Goal: Find specific page/section: Find specific page/section

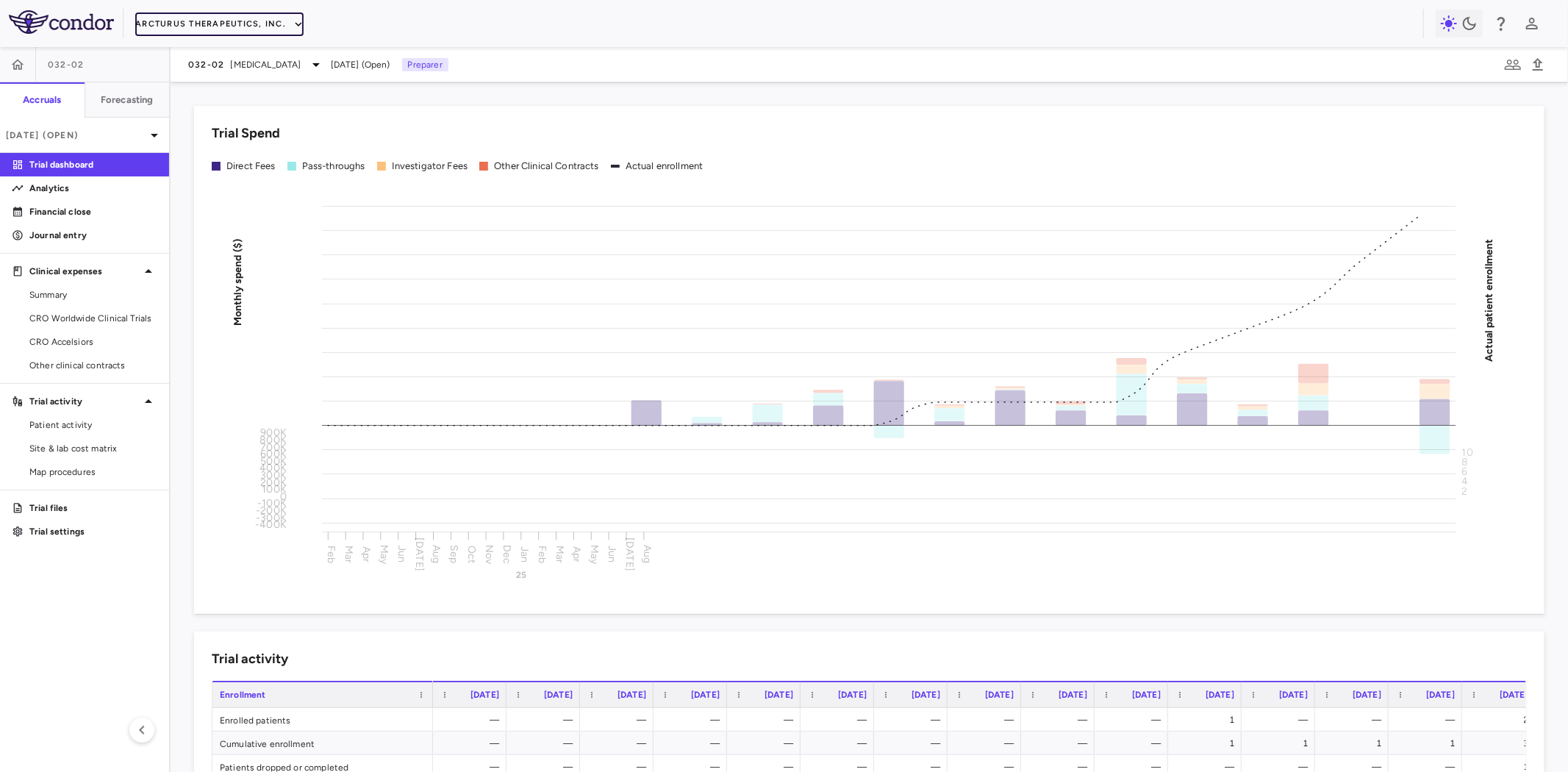
click at [243, 24] on button "Arcturus Therapeutics, Inc." at bounding box center [219, 24] width 168 height 24
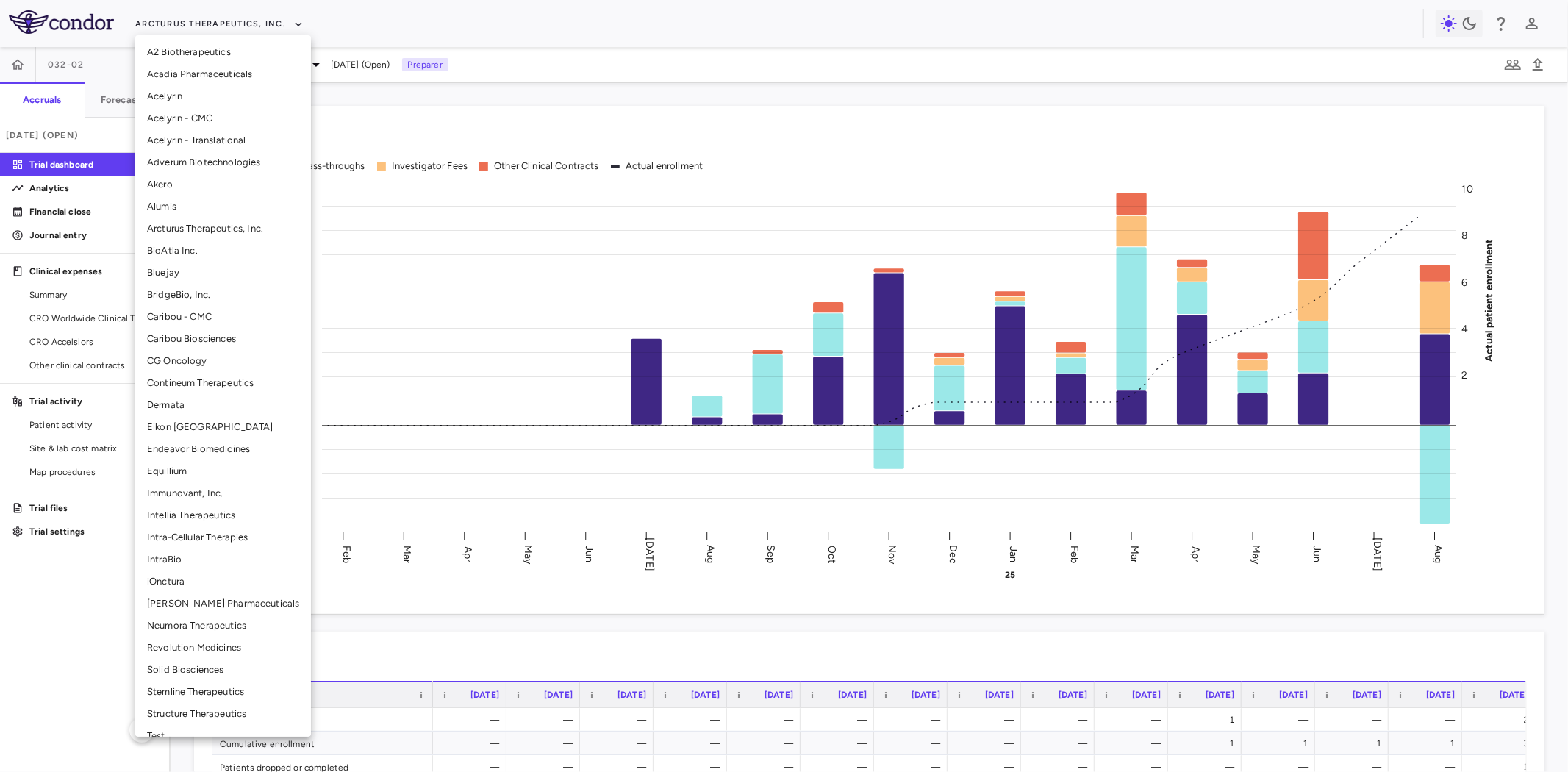
click at [196, 296] on li "BridgeBio, Inc." at bounding box center [223, 295] width 175 height 22
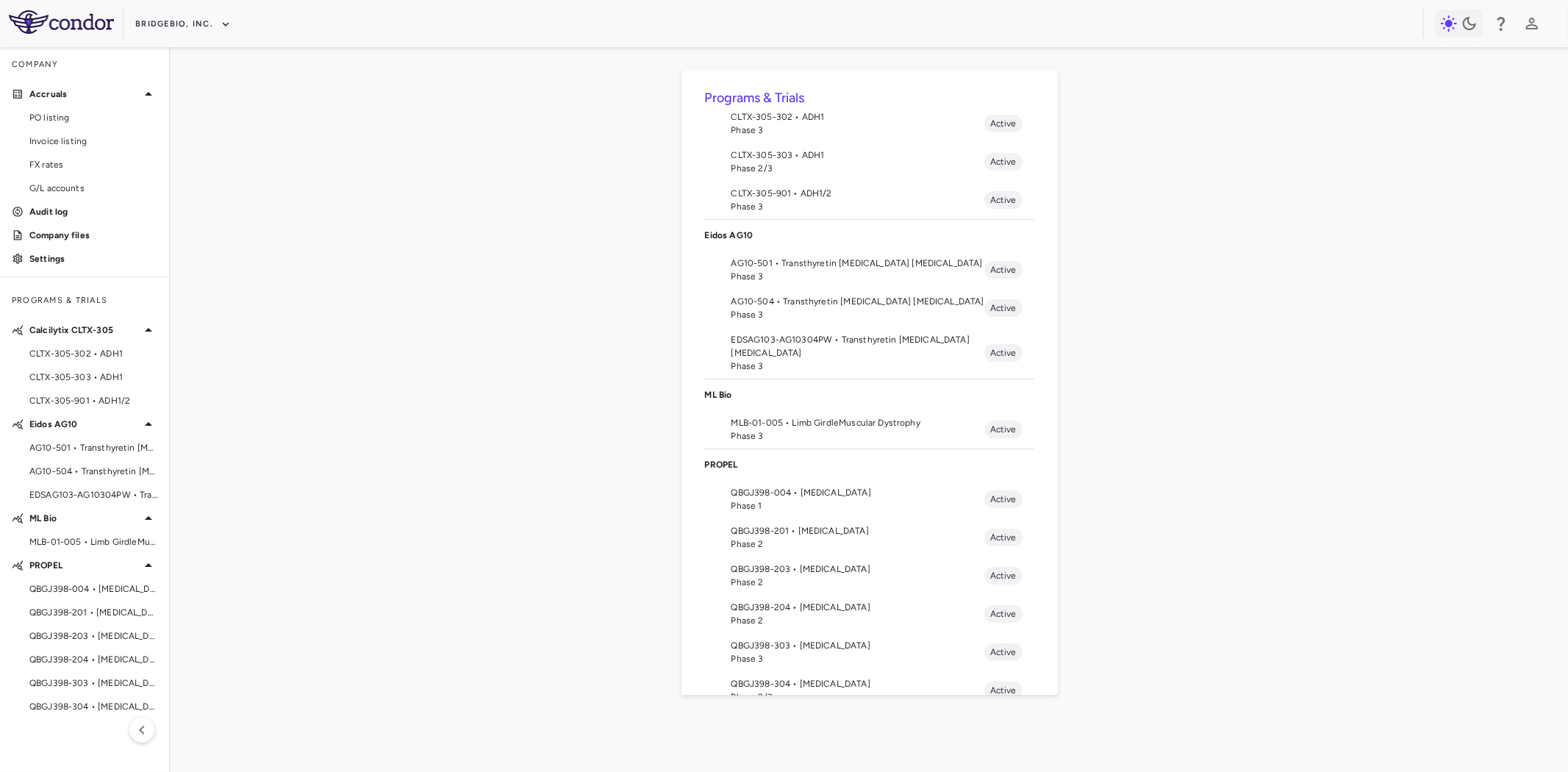
scroll to position [82, 0]
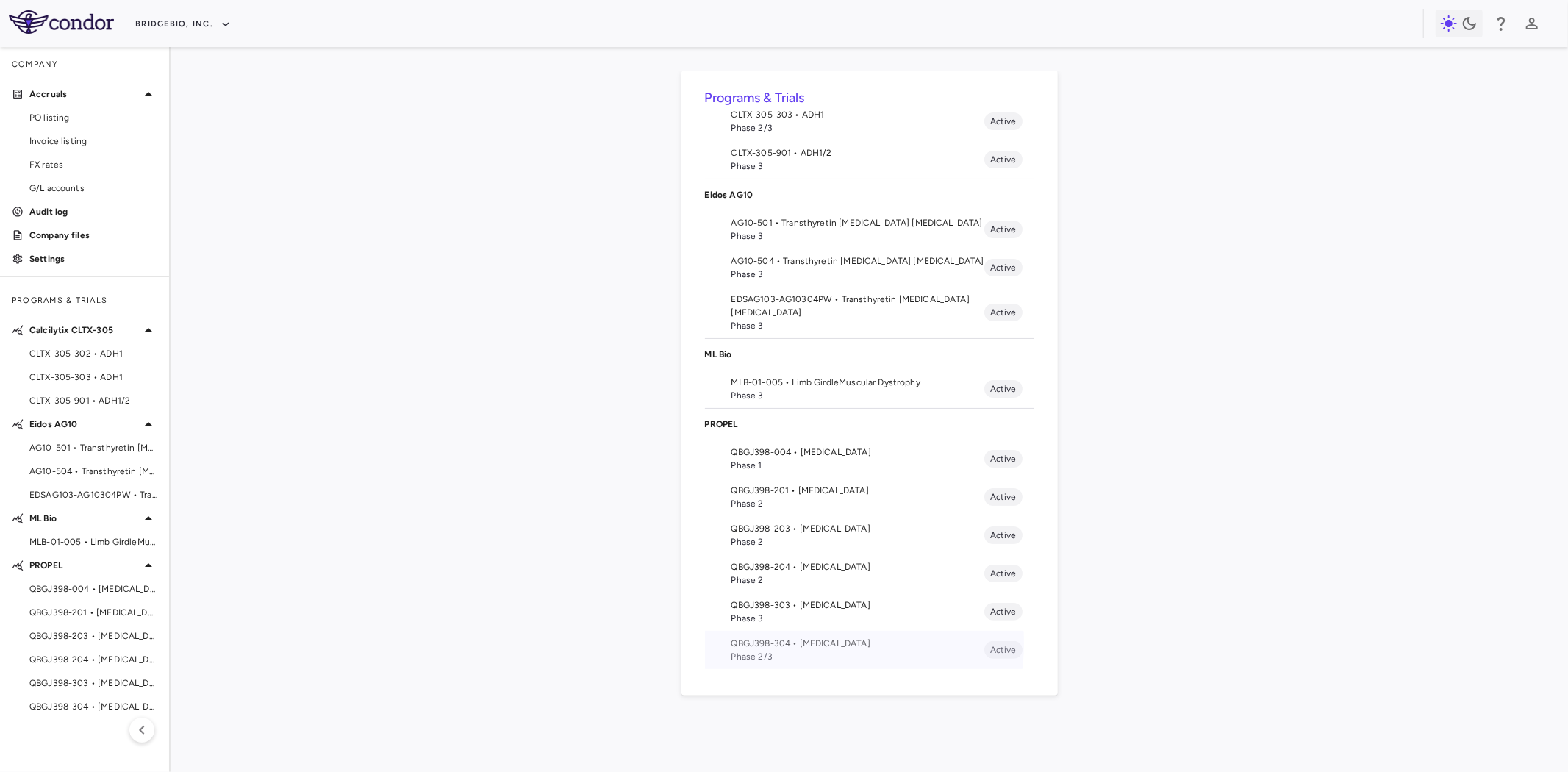
click at [814, 644] on span "QBGJ398-304 • Hypochondroplasia" at bounding box center [858, 643] width 253 height 13
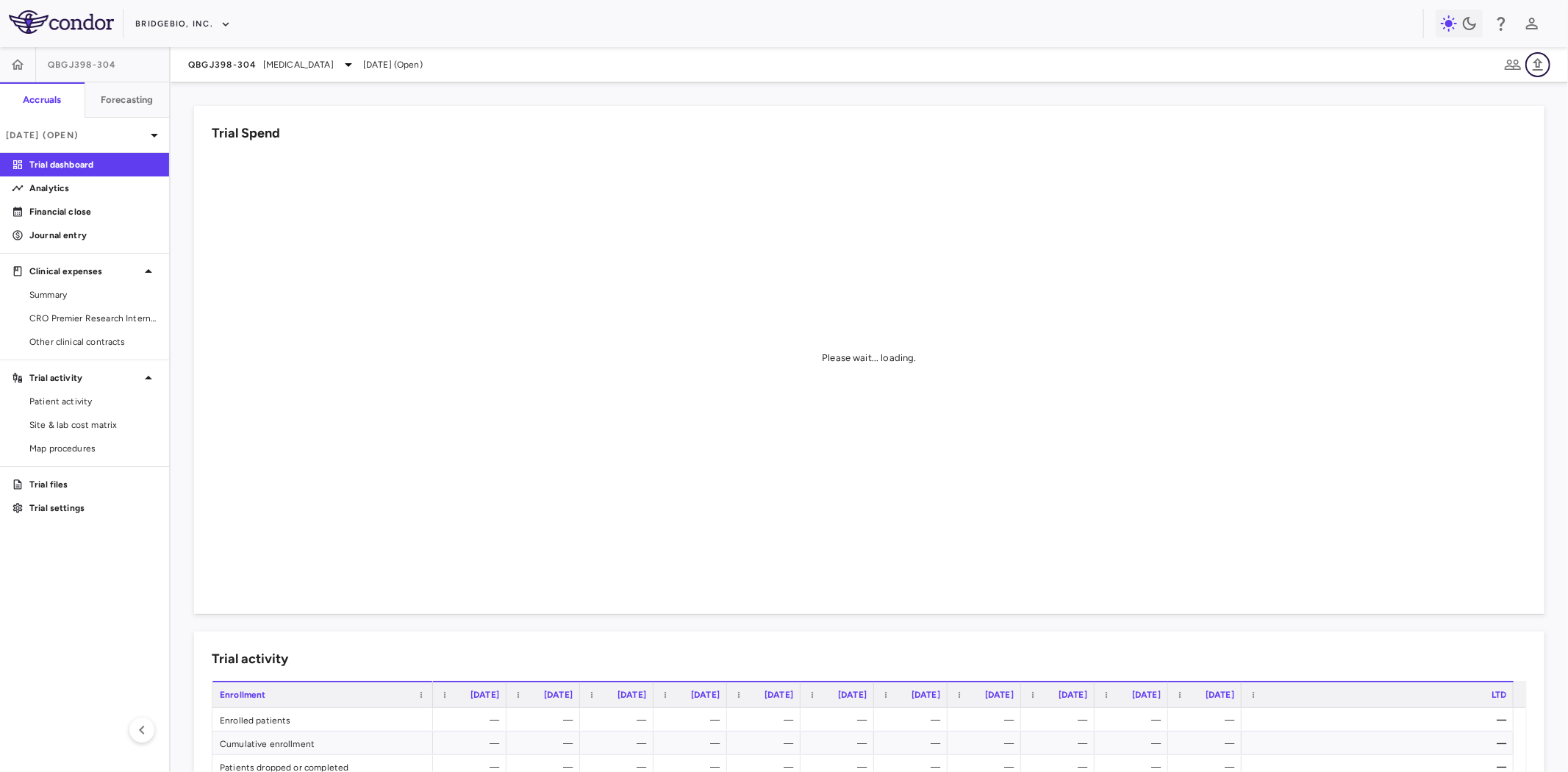
click at [1539, 62] on icon "button" at bounding box center [1538, 65] width 18 height 18
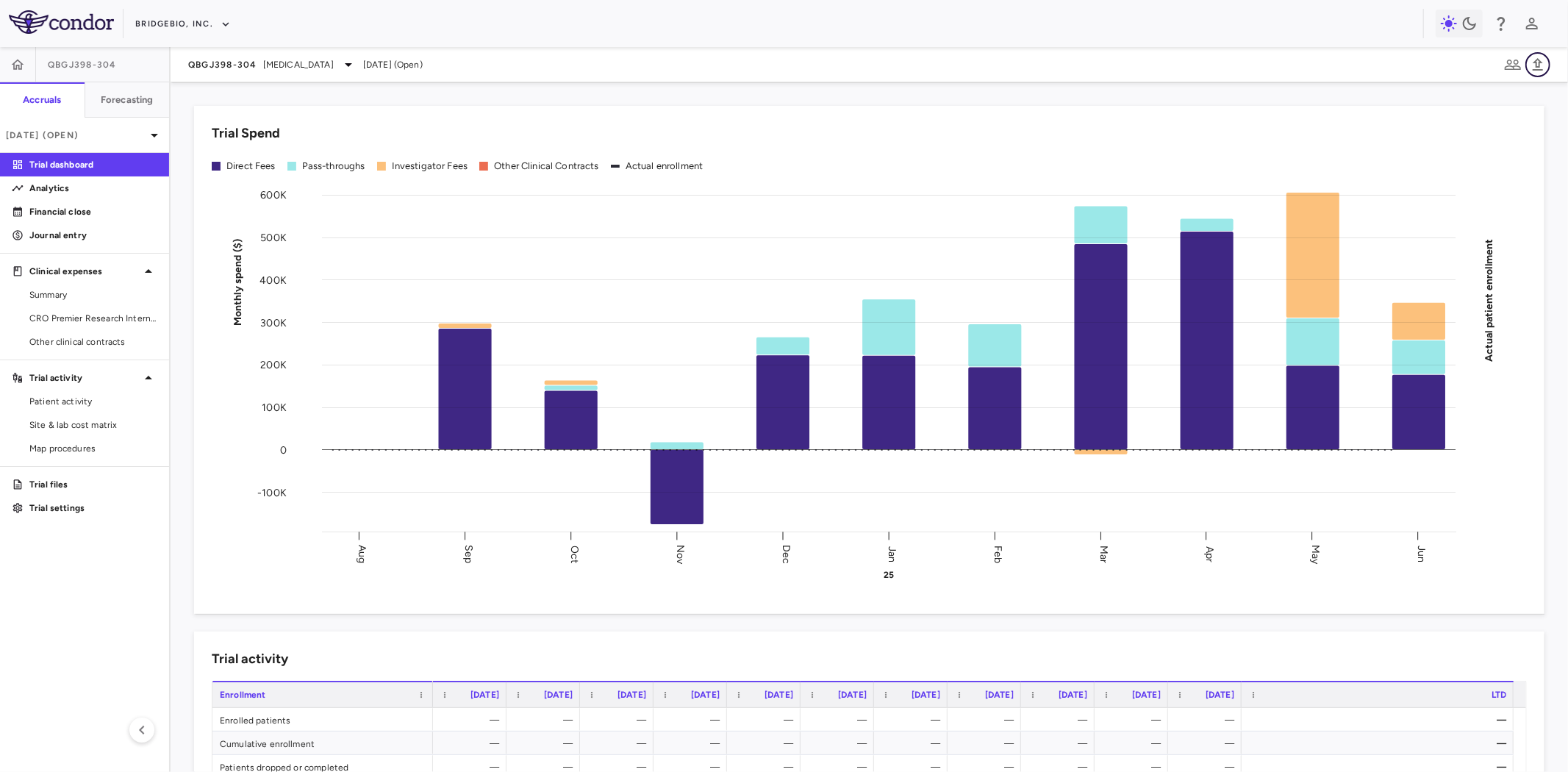
click at [1539, 62] on icon "button" at bounding box center [1538, 65] width 18 height 18
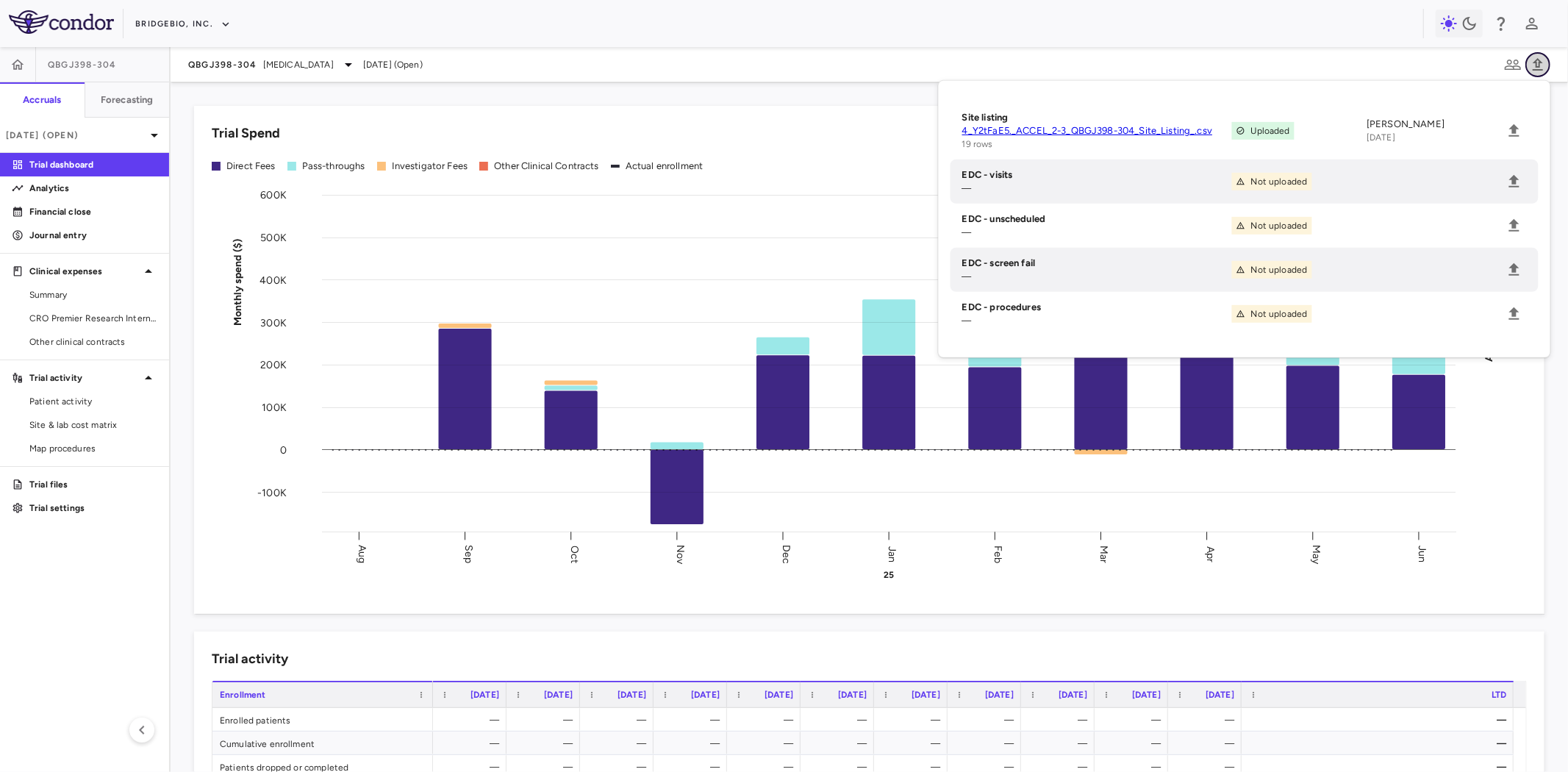
click at [1539, 62] on icon "button" at bounding box center [1538, 65] width 18 height 18
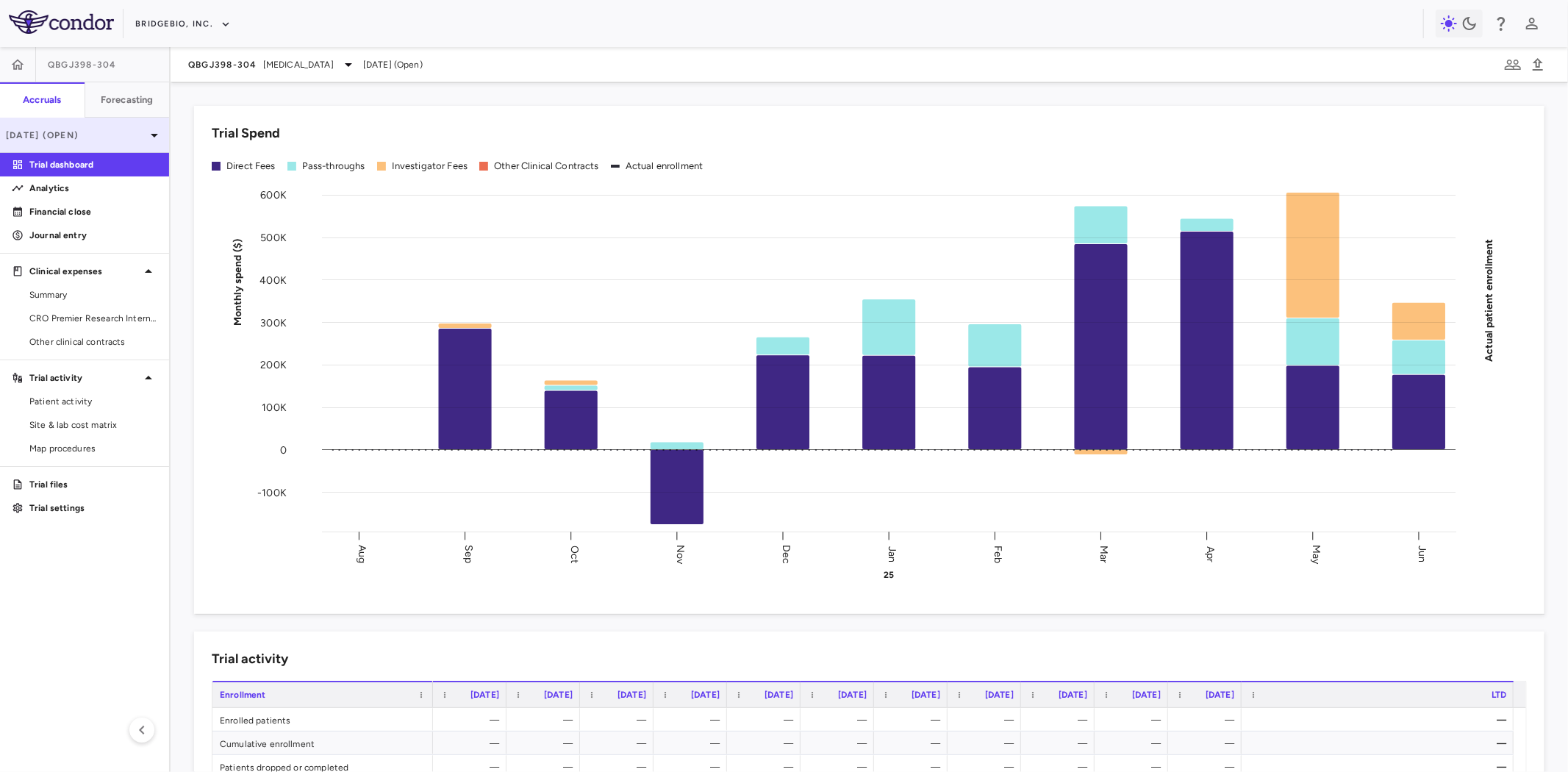
click at [68, 132] on p "Jun 2025 (Open)" at bounding box center [75, 135] width 139 height 13
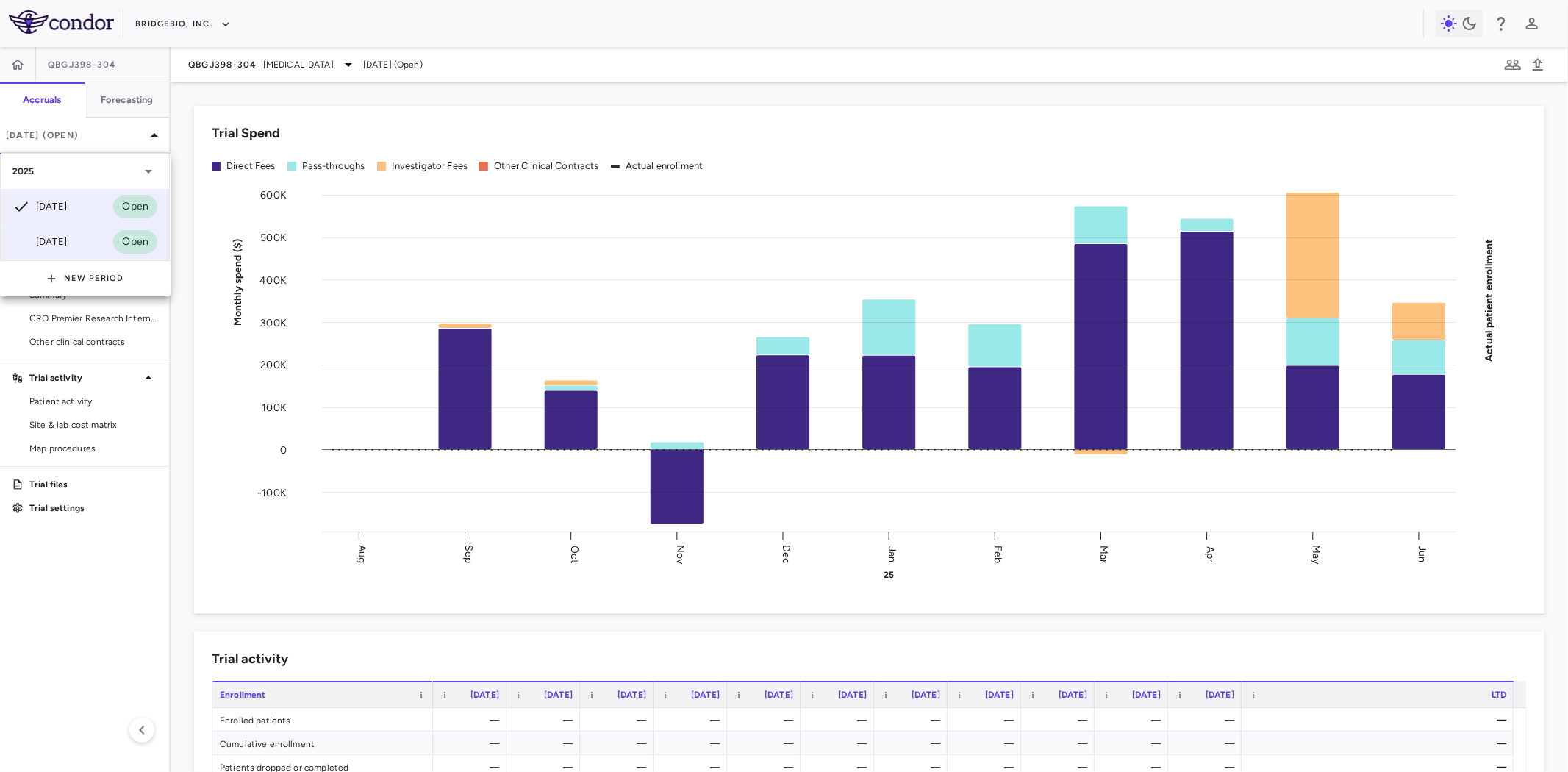
click at [67, 245] on div "Mar 2025" at bounding box center [39, 242] width 54 height 18
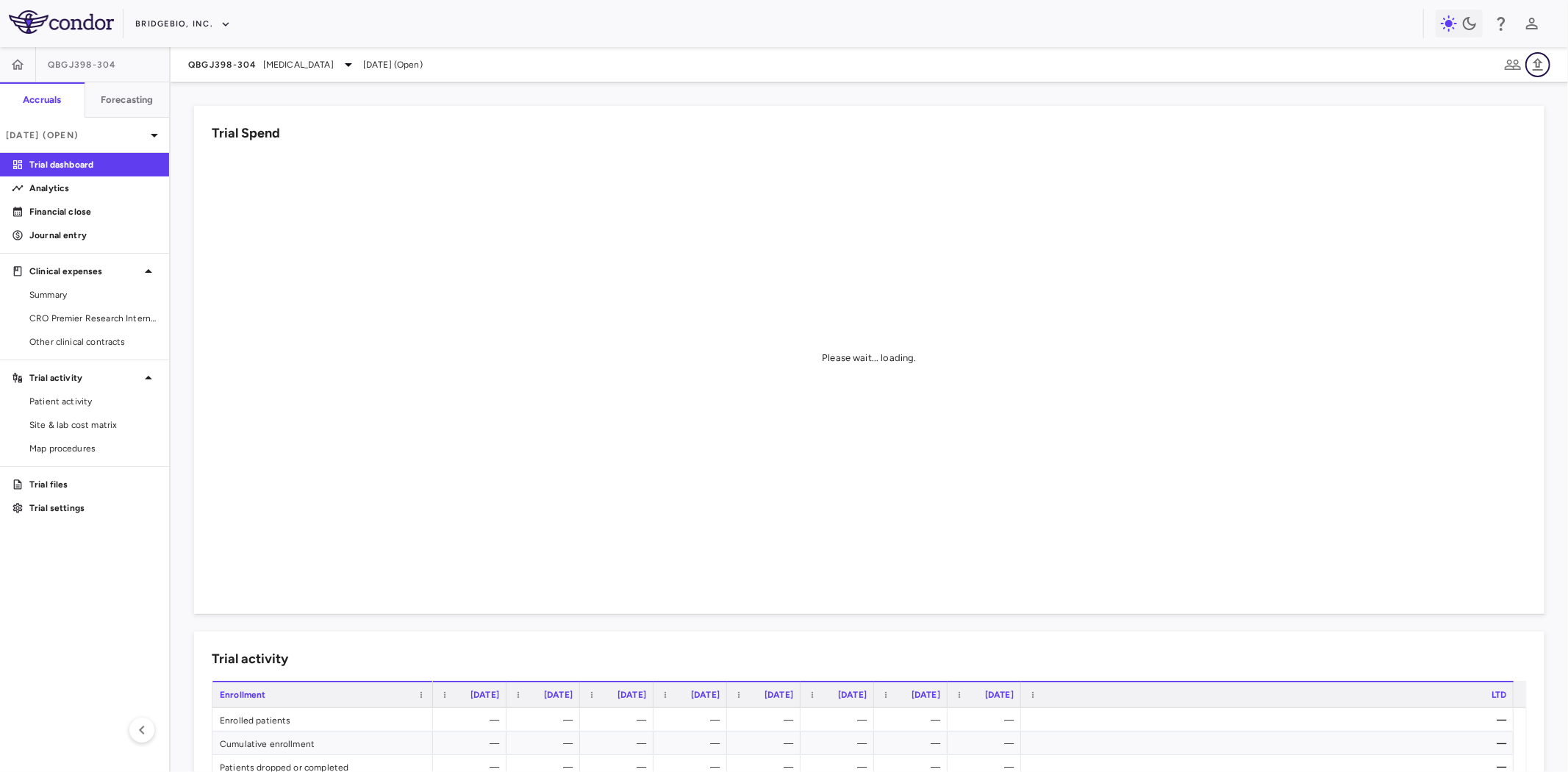
click at [1538, 61] on icon "button" at bounding box center [1538, 65] width 18 height 18
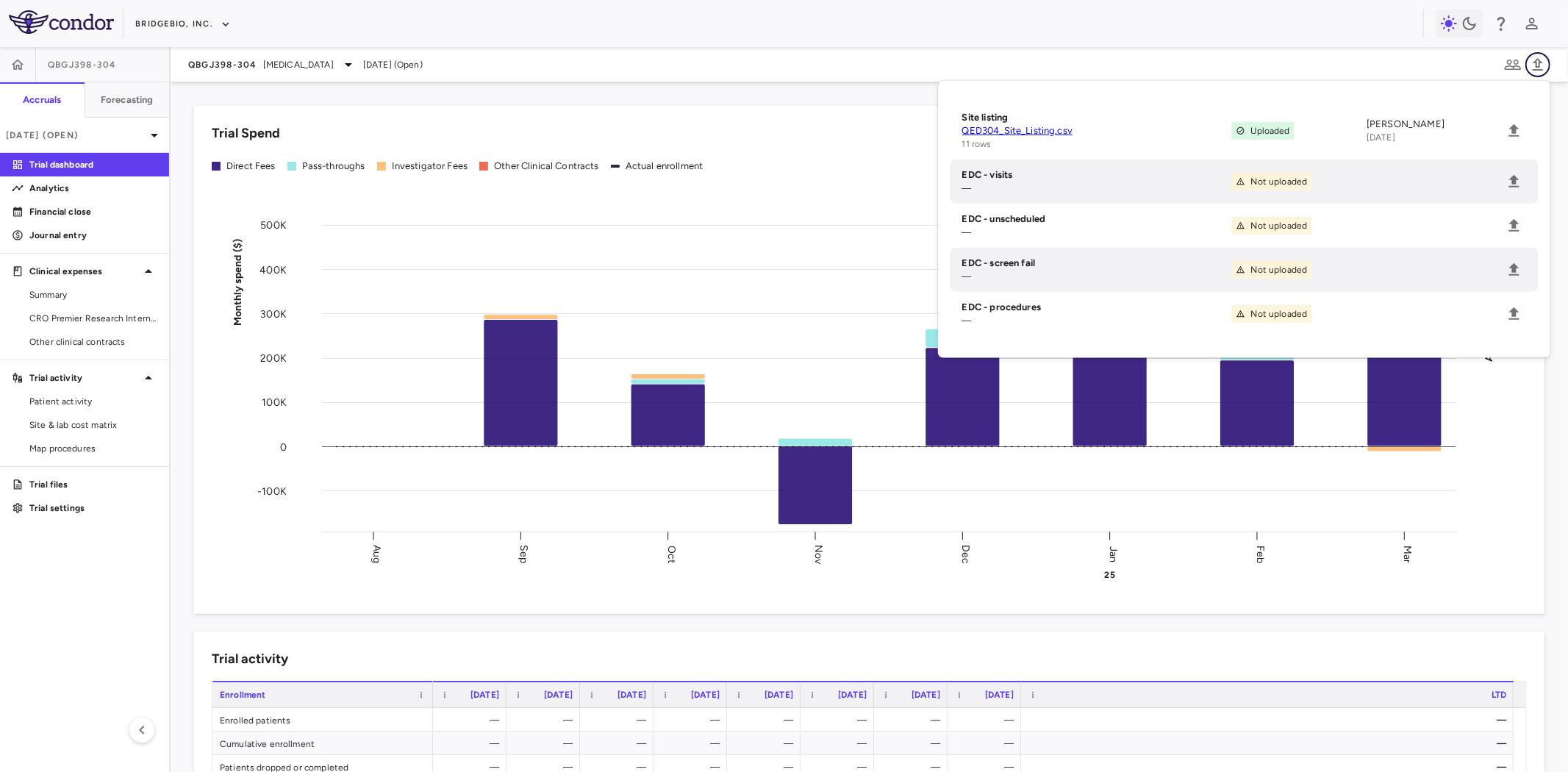
click at [1538, 61] on icon "button" at bounding box center [1538, 65] width 18 height 18
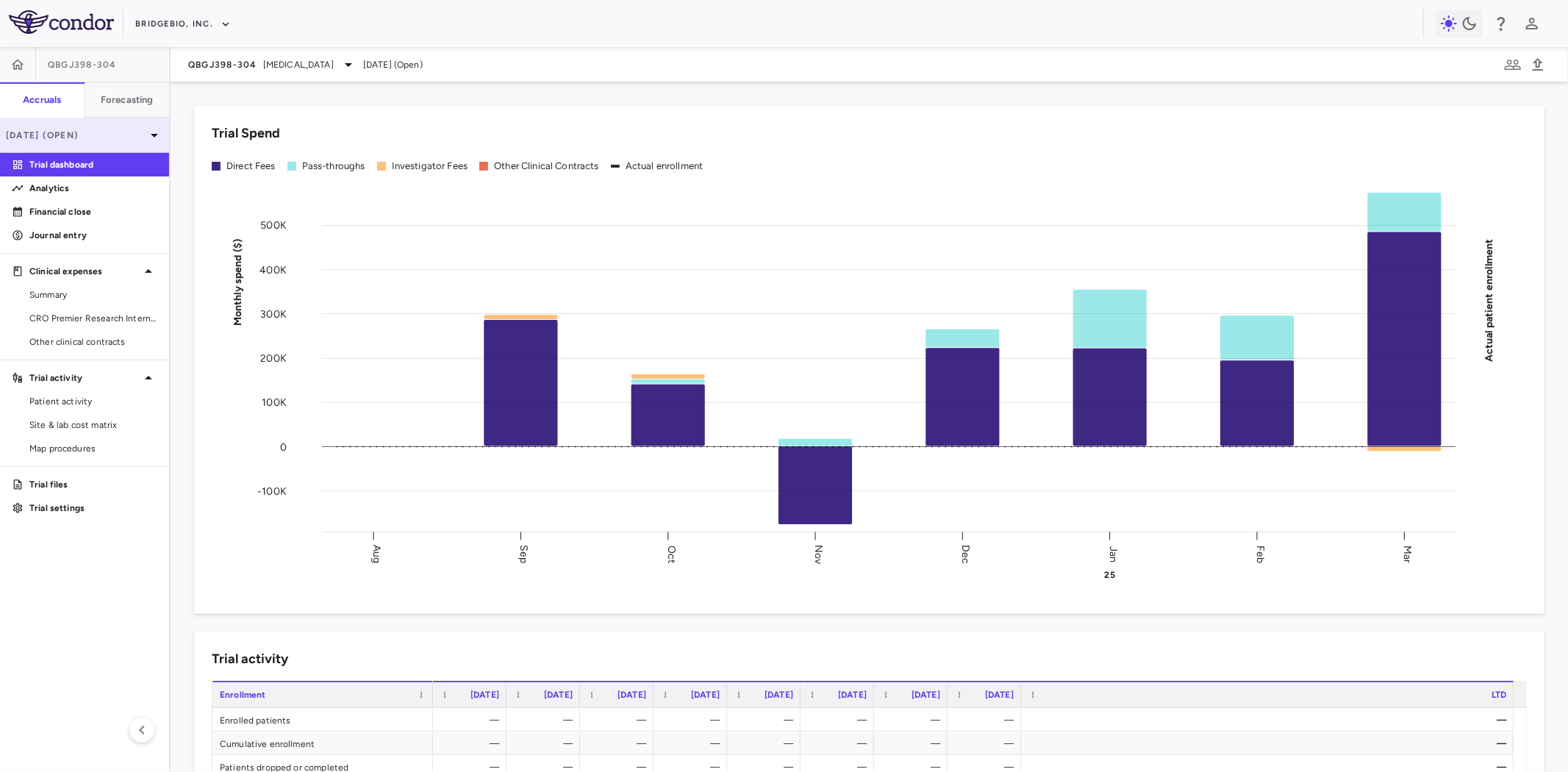
click at [93, 135] on p "Mar 2025 (Open)" at bounding box center [75, 135] width 139 height 13
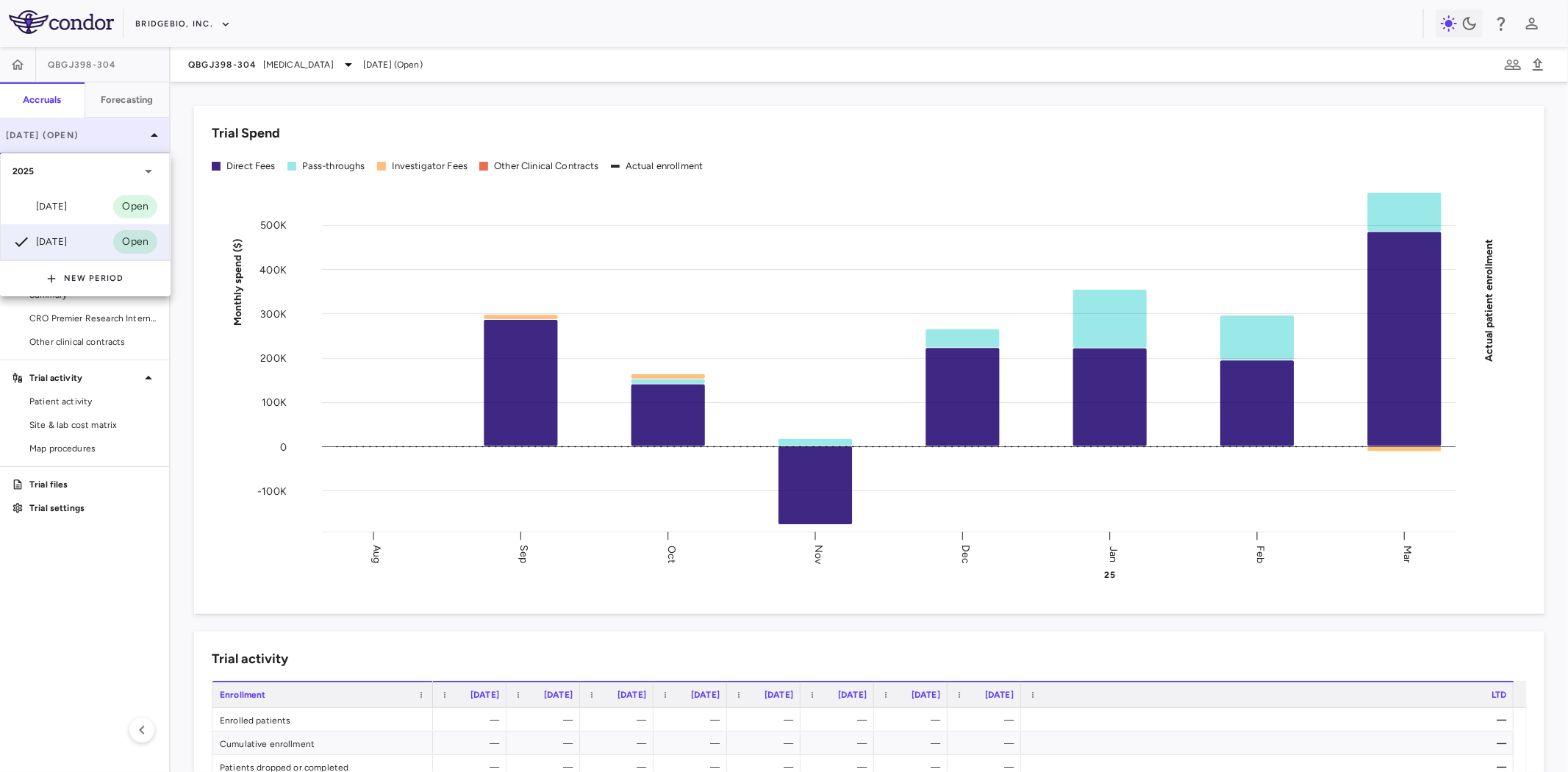
click at [93, 135] on div at bounding box center [784, 386] width 1568 height 772
